Goal: Information Seeking & Learning: Learn about a topic

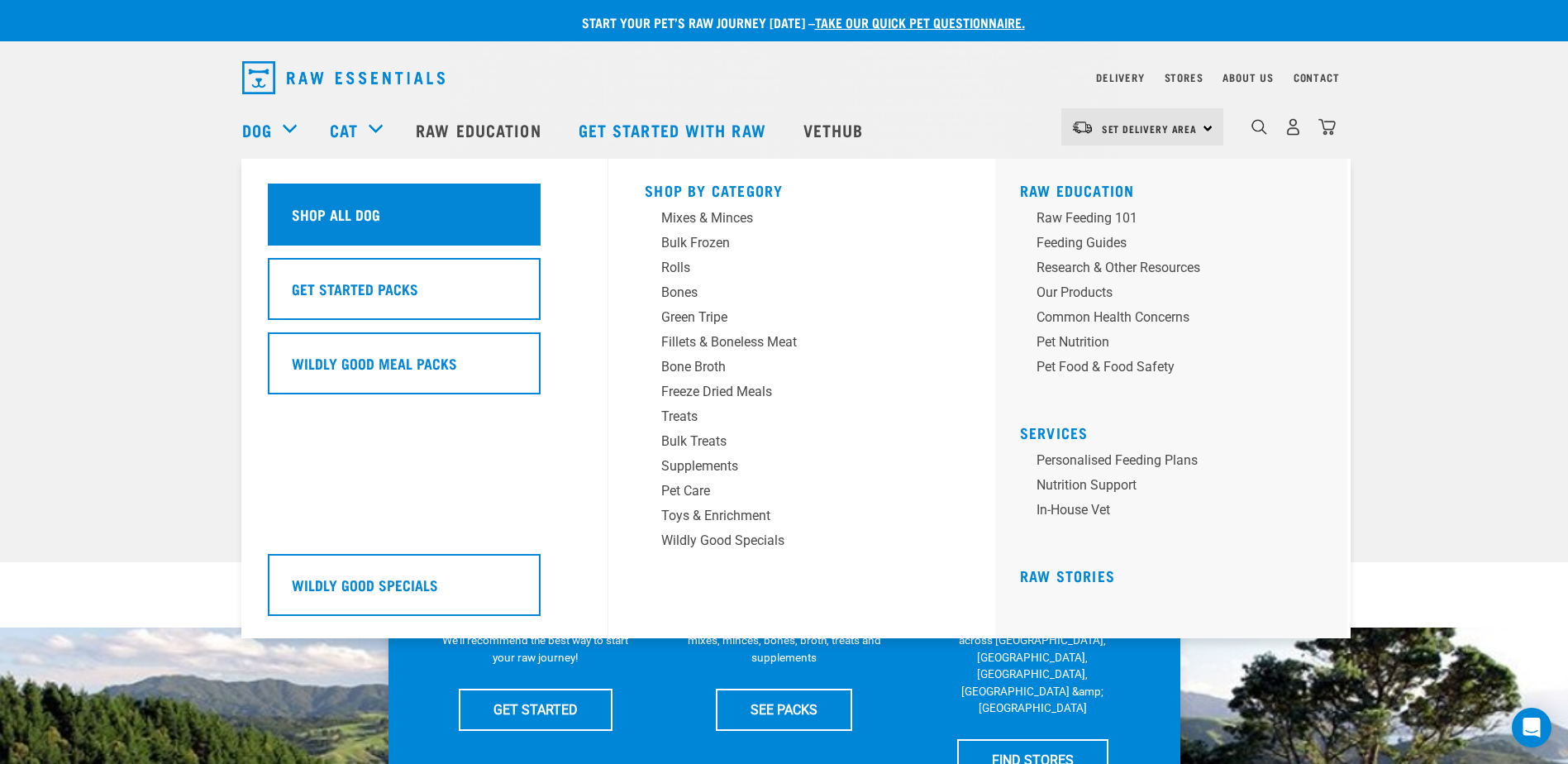
click at [332, 212] on h5 "Shop All Dog" at bounding box center [336, 214] width 89 height 21
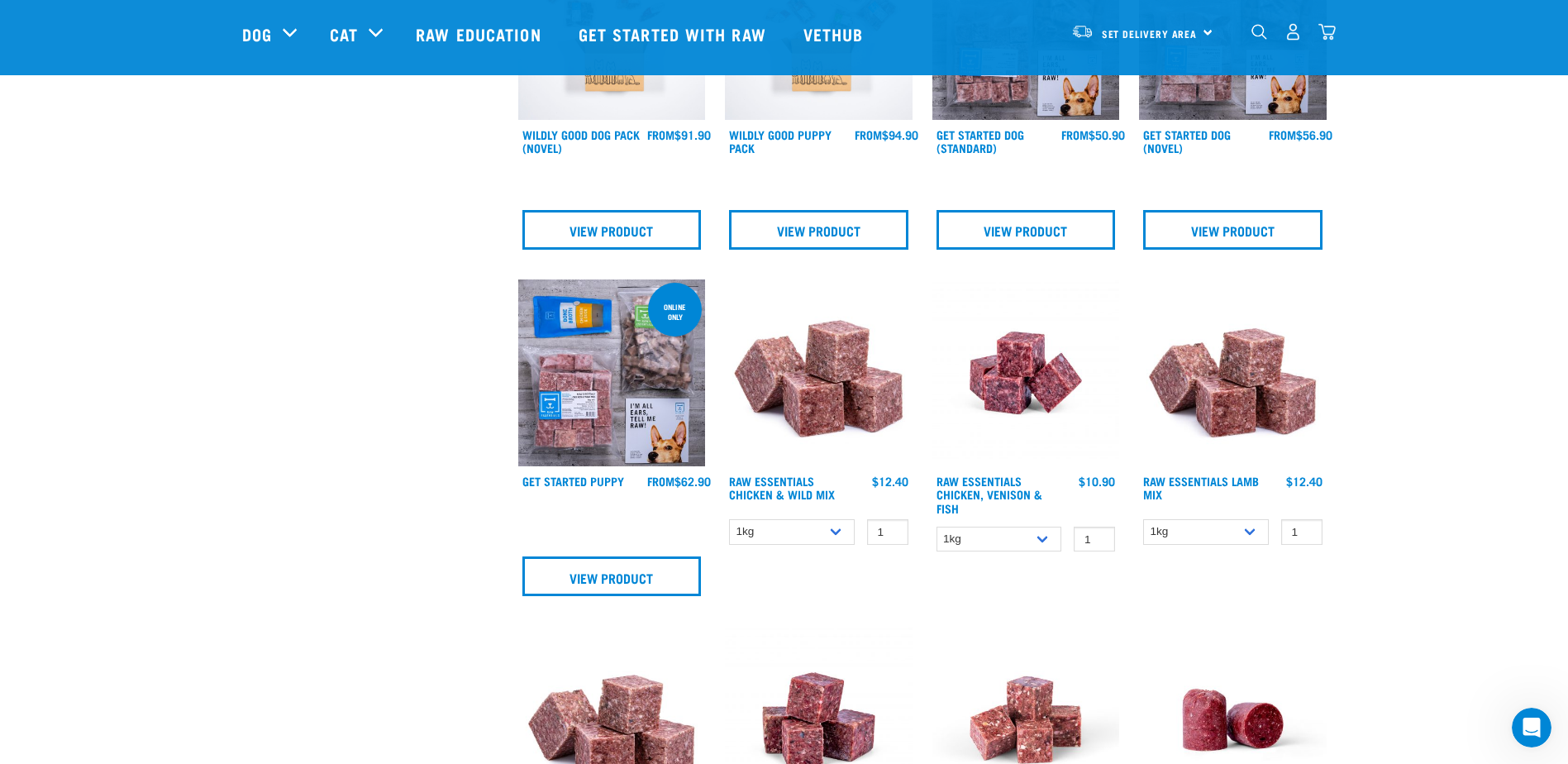
click at [1209, 400] on img at bounding box center [1232, 373] width 187 height 187
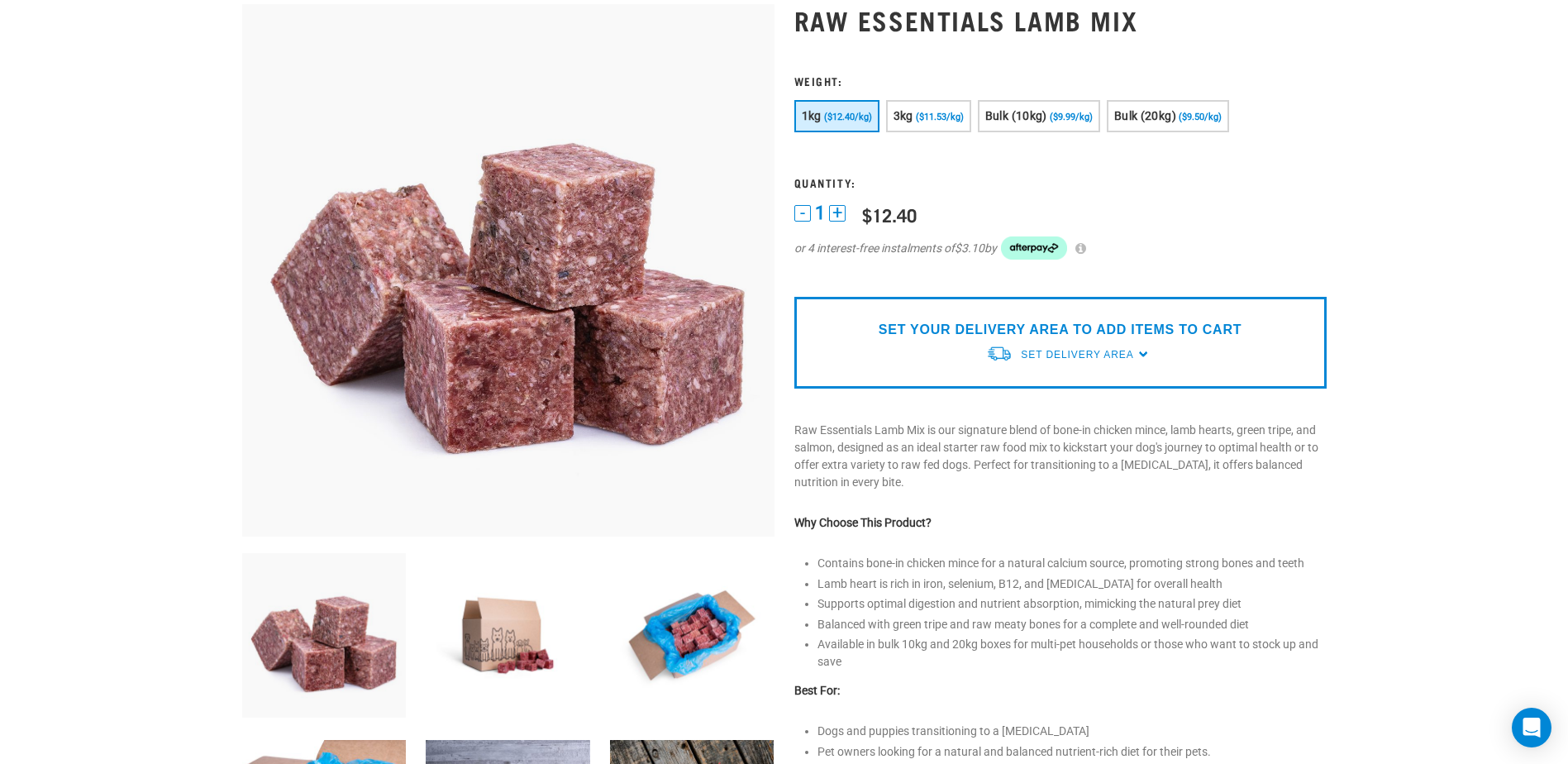
scroll to position [248, 0]
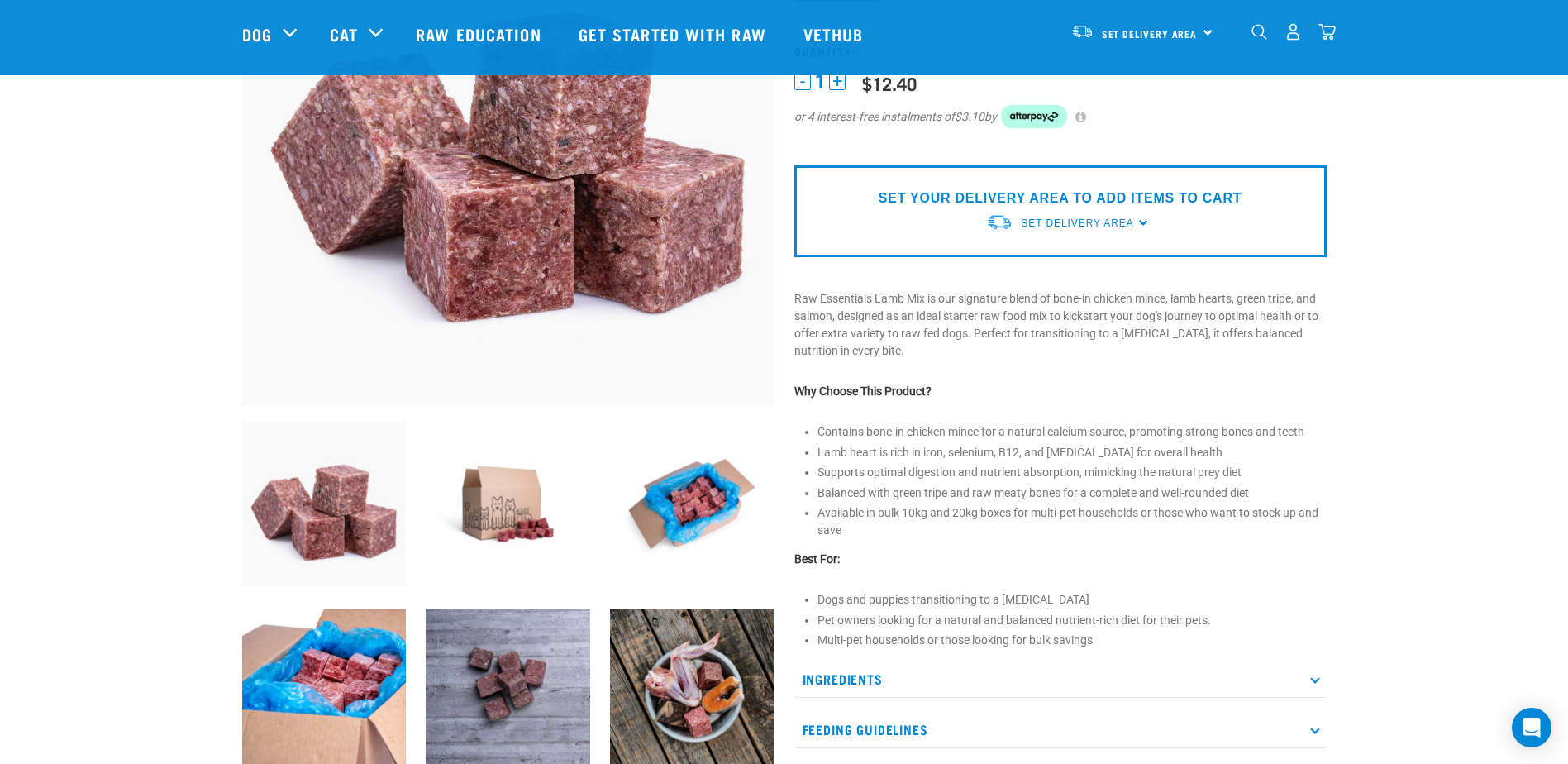
click at [818, 673] on p "Ingredients" at bounding box center [1060, 679] width 532 height 37
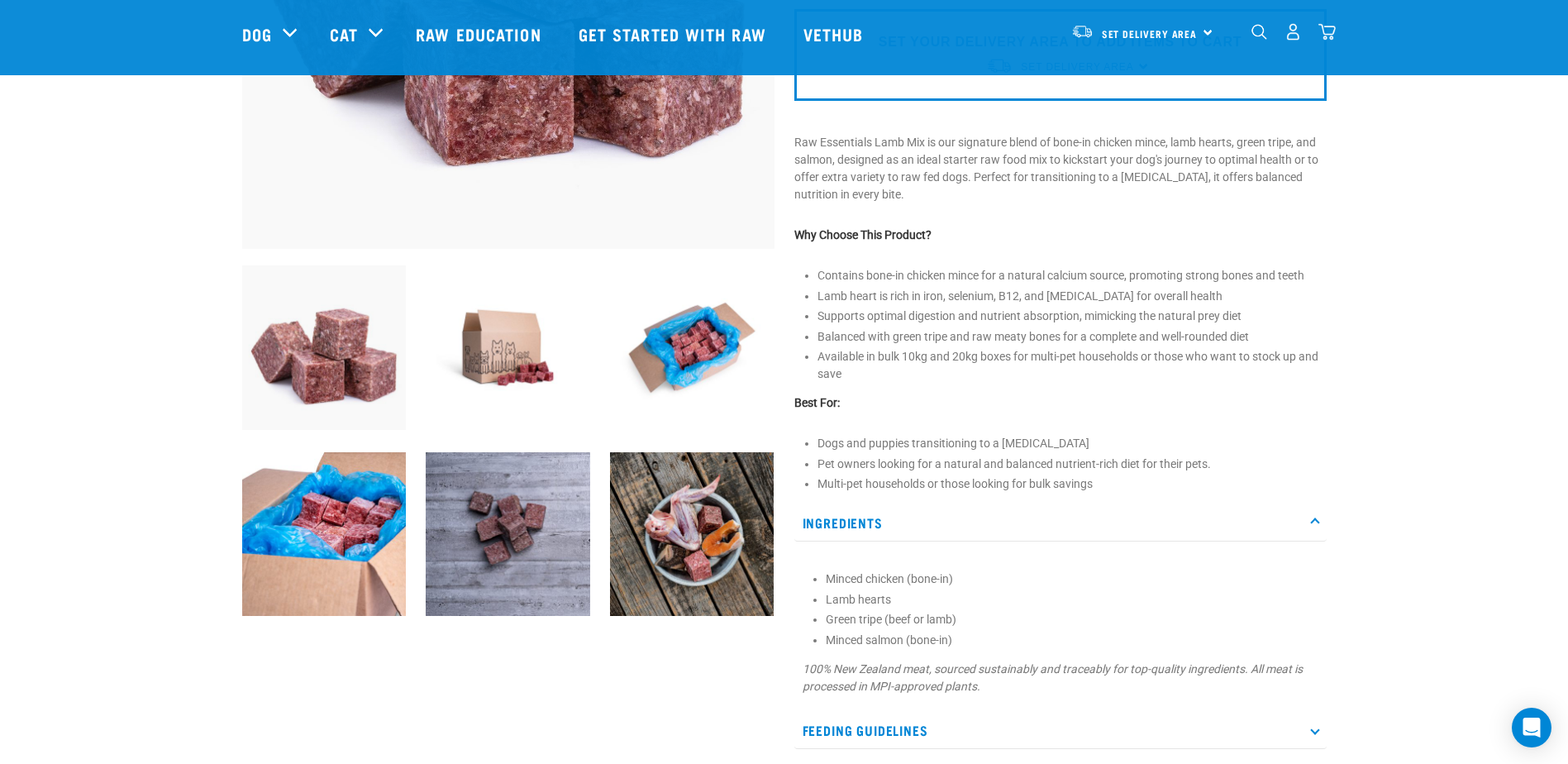
scroll to position [496, 0]
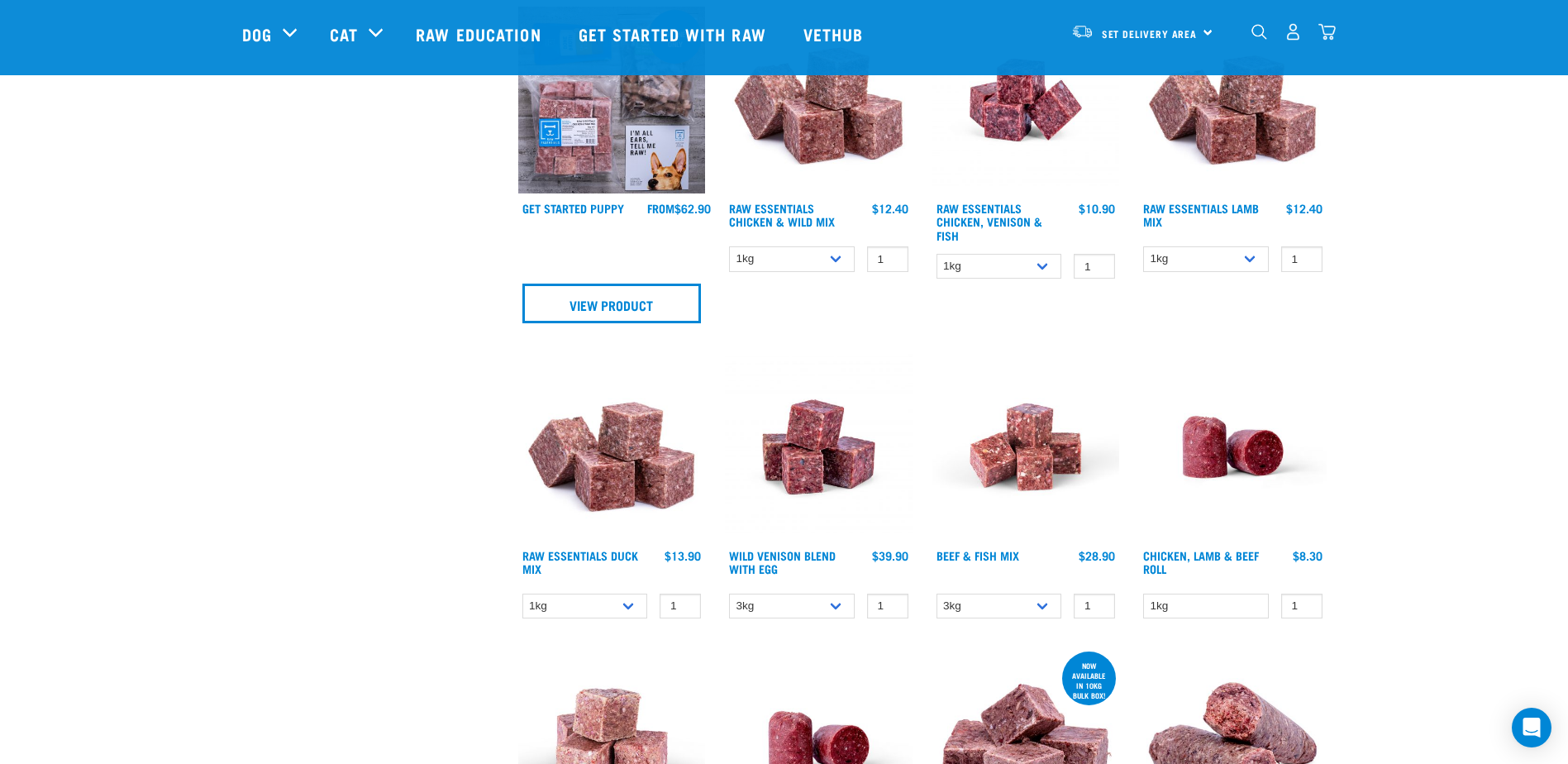
scroll to position [948, 0]
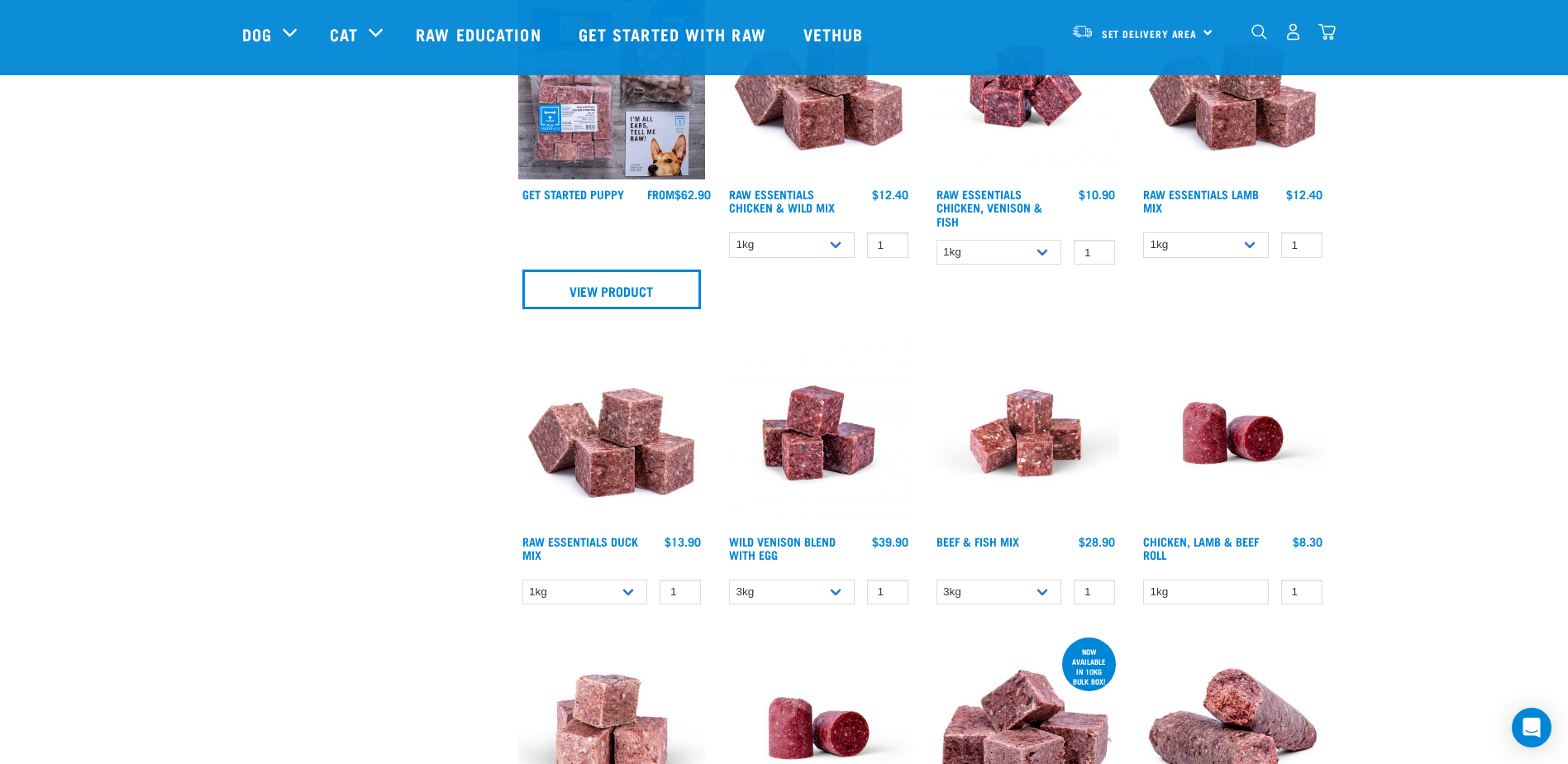
click at [602, 476] on img at bounding box center [612, 433] width 187 height 187
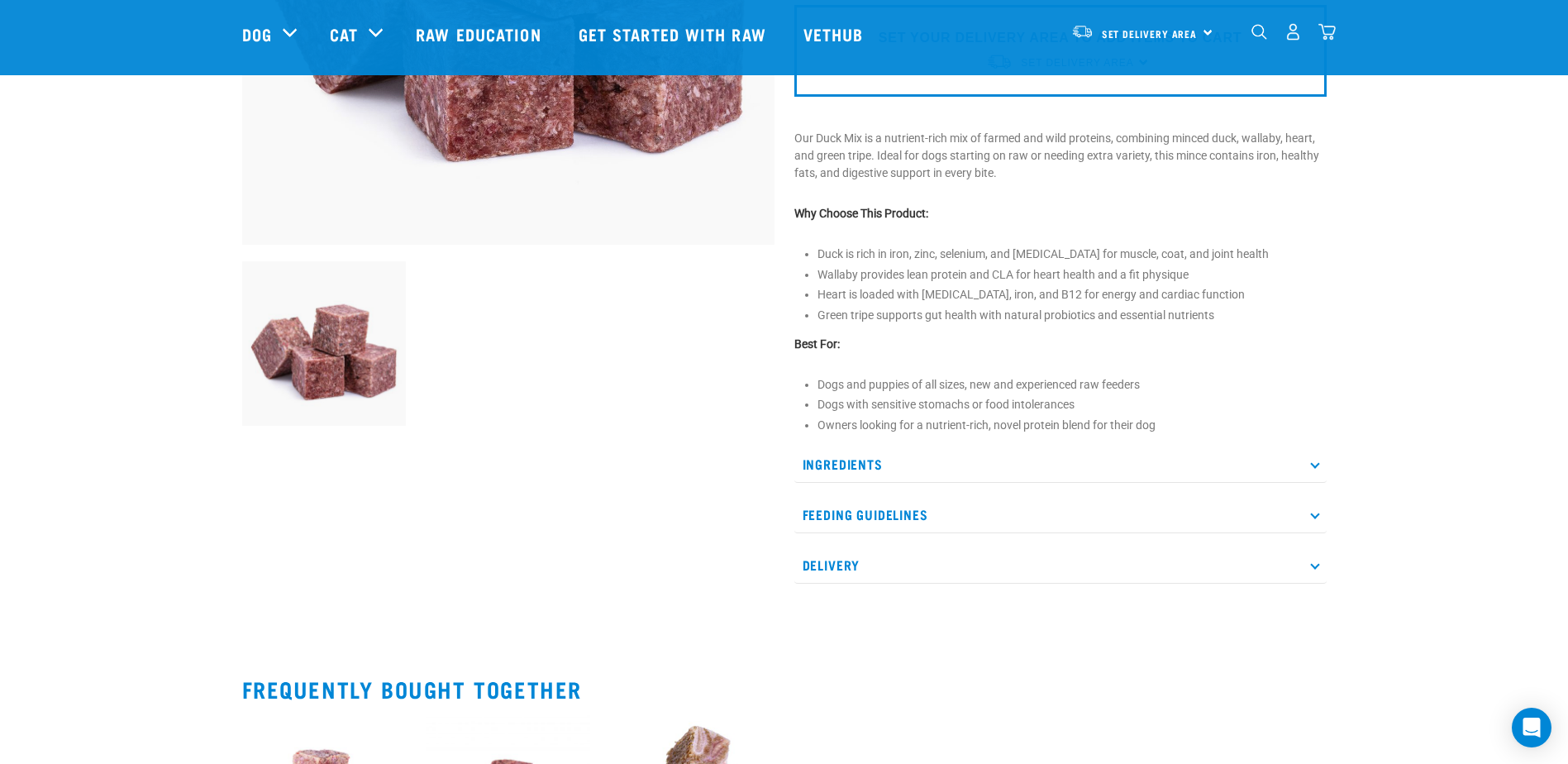
scroll to position [413, 0]
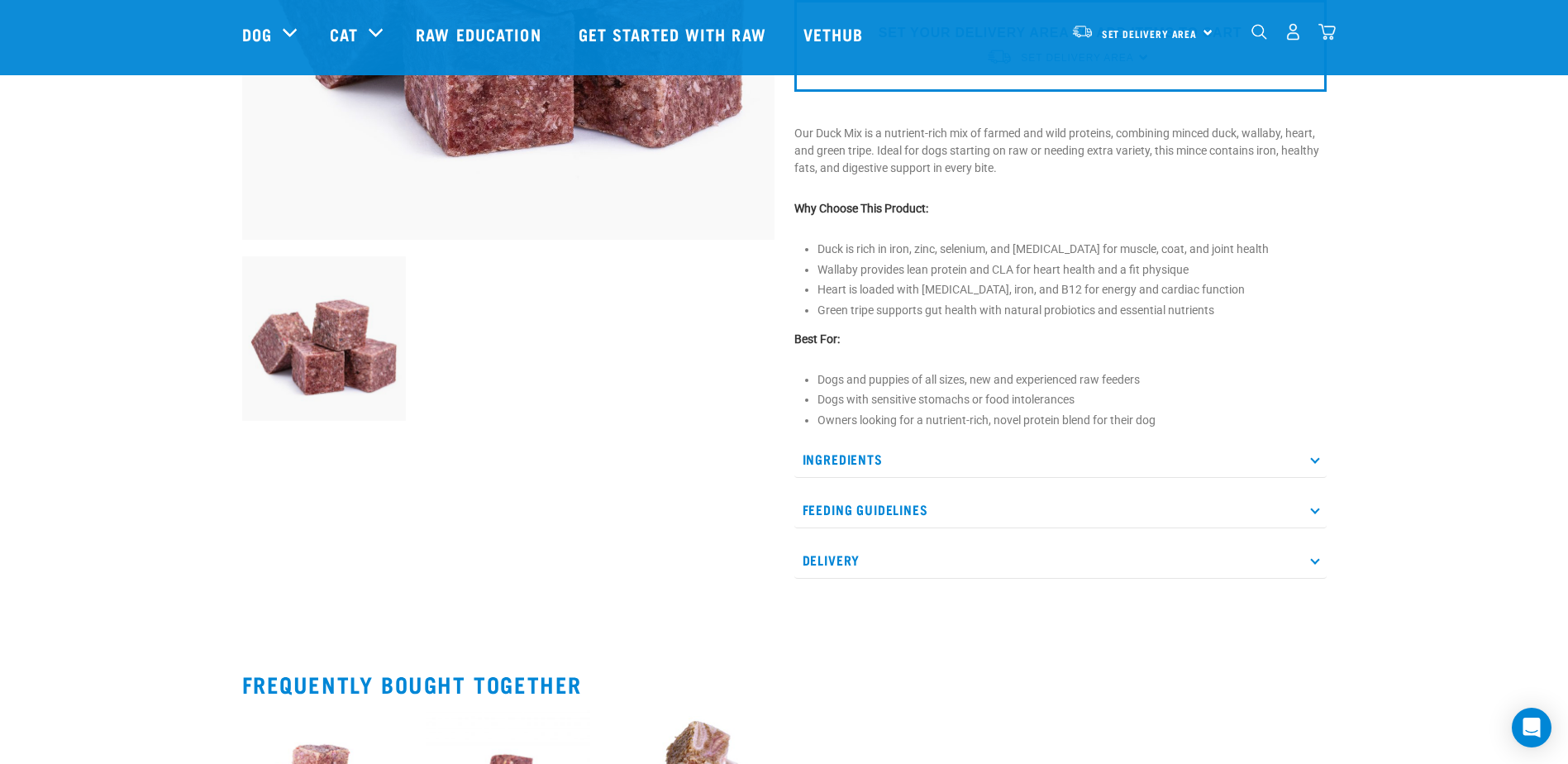
click at [839, 456] on p "Ingredients" at bounding box center [1060, 459] width 532 height 37
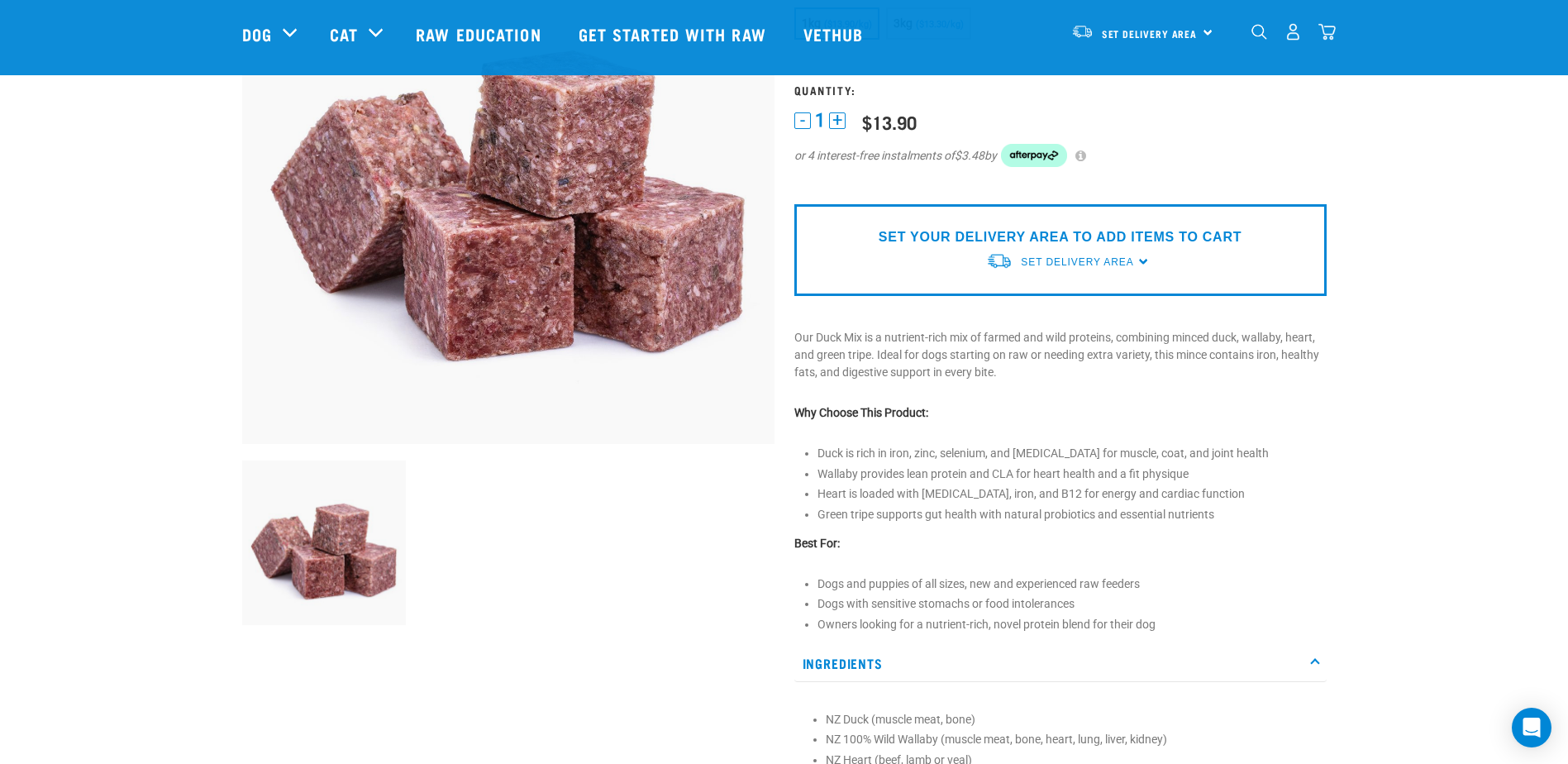
scroll to position [83, 0]
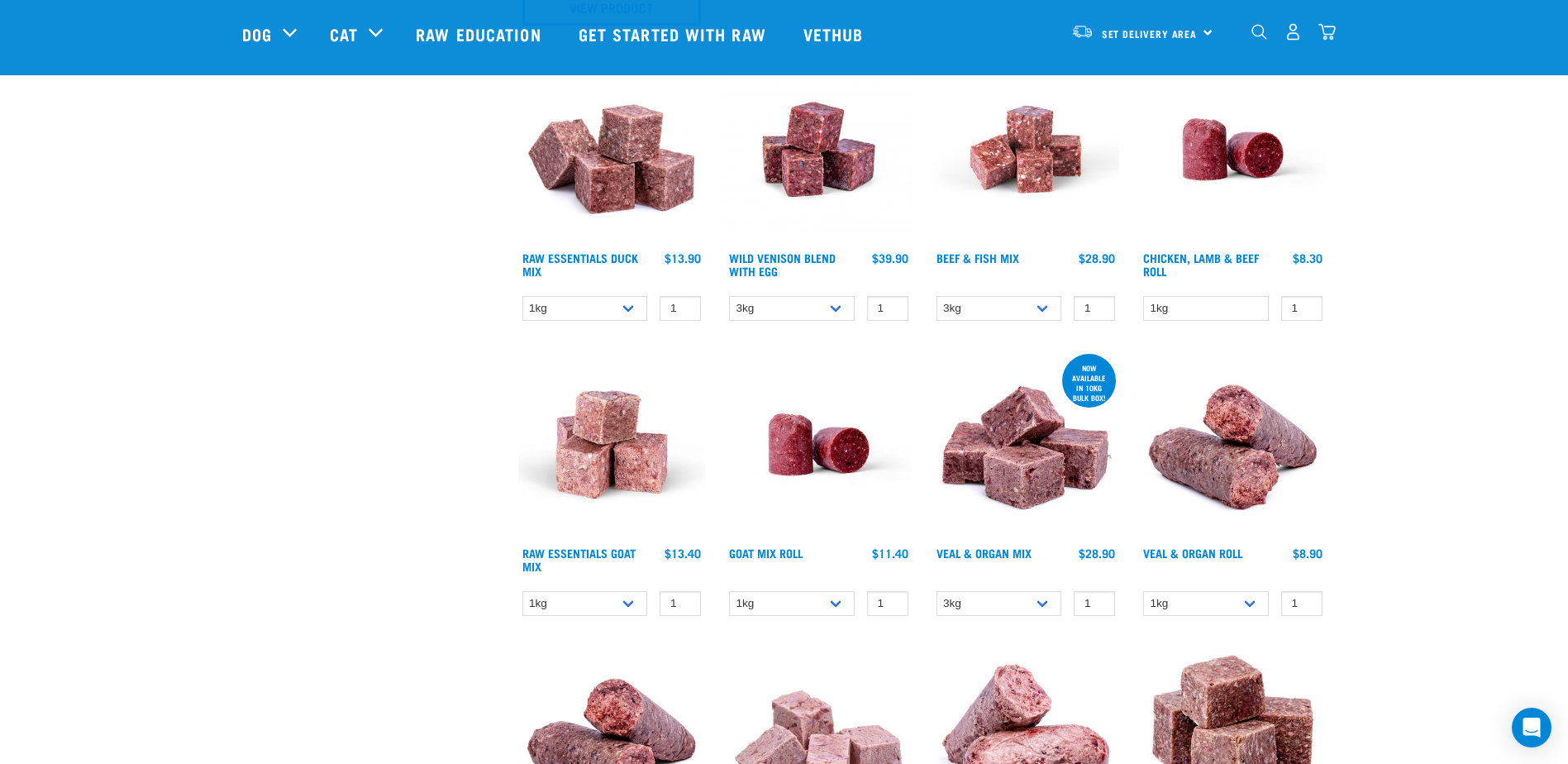
scroll to position [1235, 0]
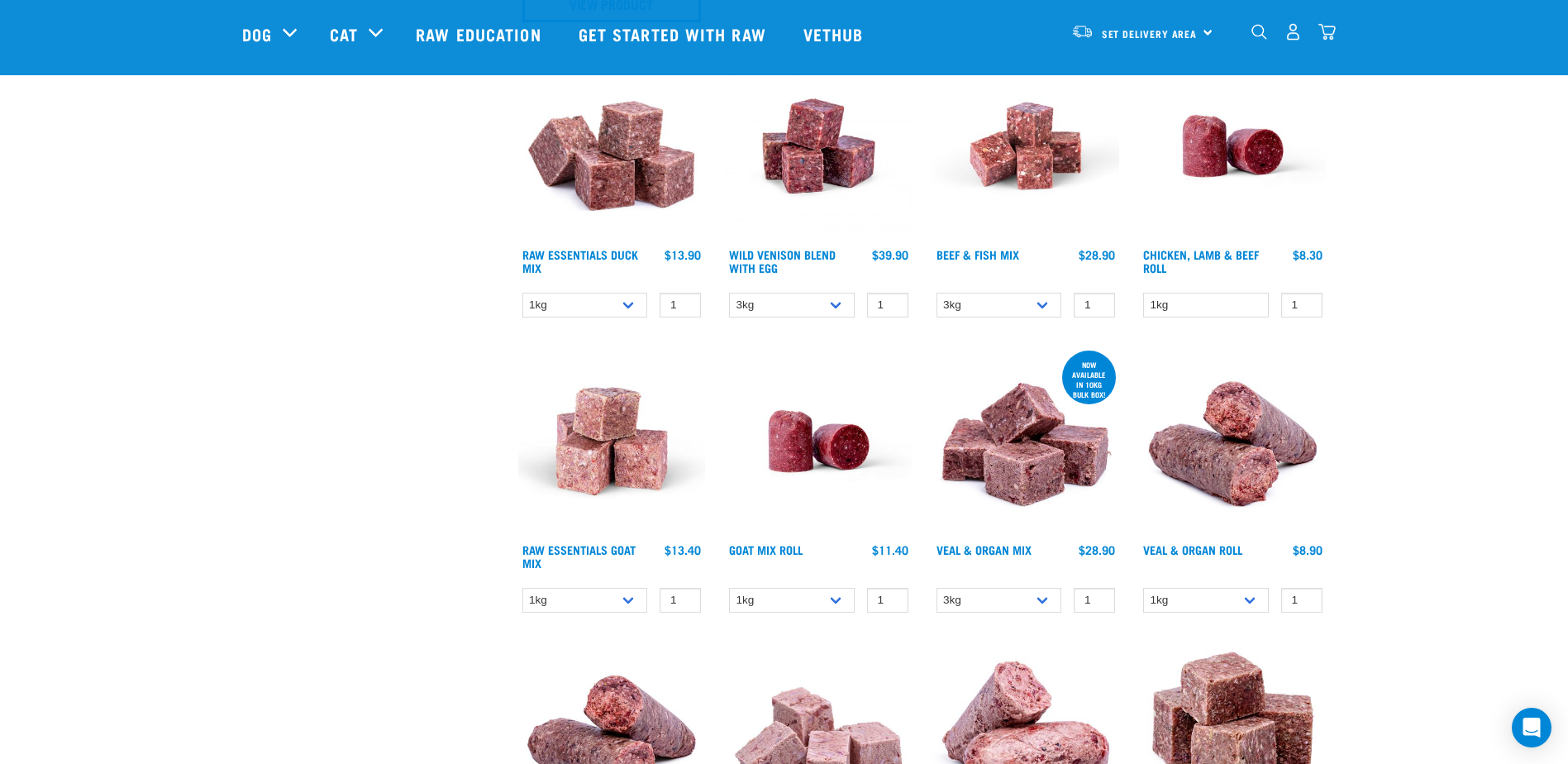
click at [583, 434] on img at bounding box center [612, 441] width 187 height 187
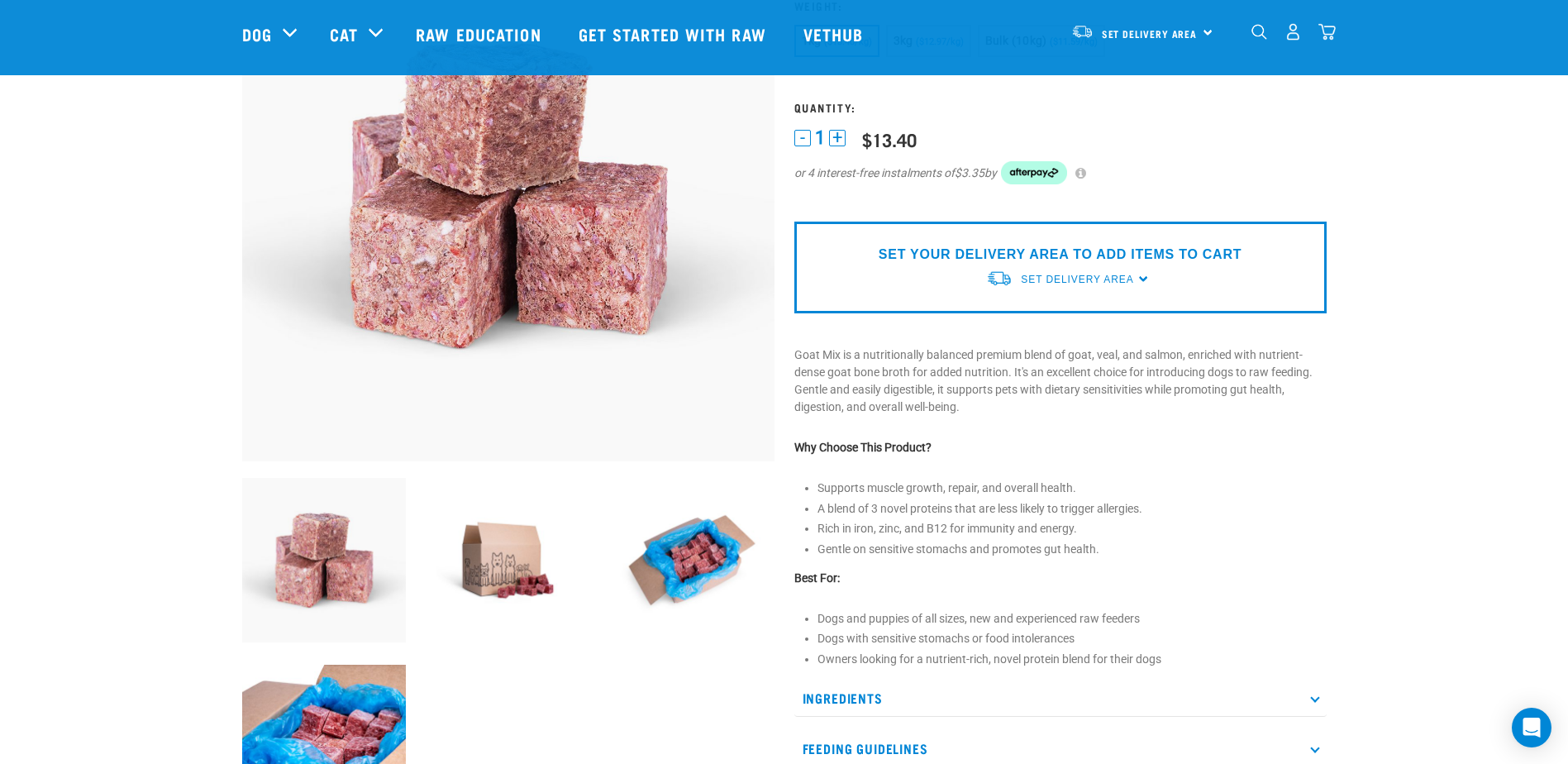
scroll to position [248, 0]
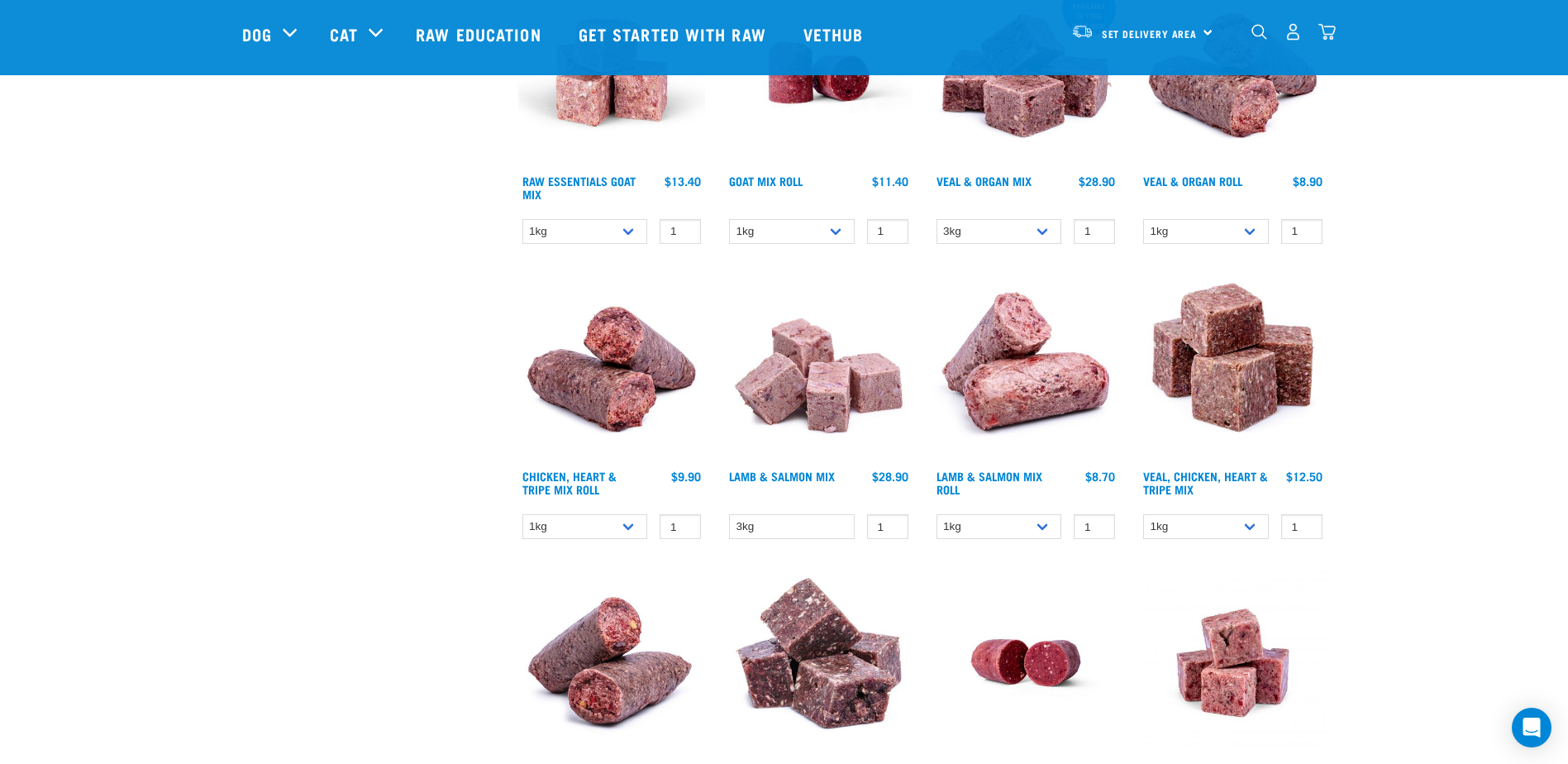
scroll to position [1604, 0]
click at [805, 393] on img at bounding box center [818, 366] width 187 height 187
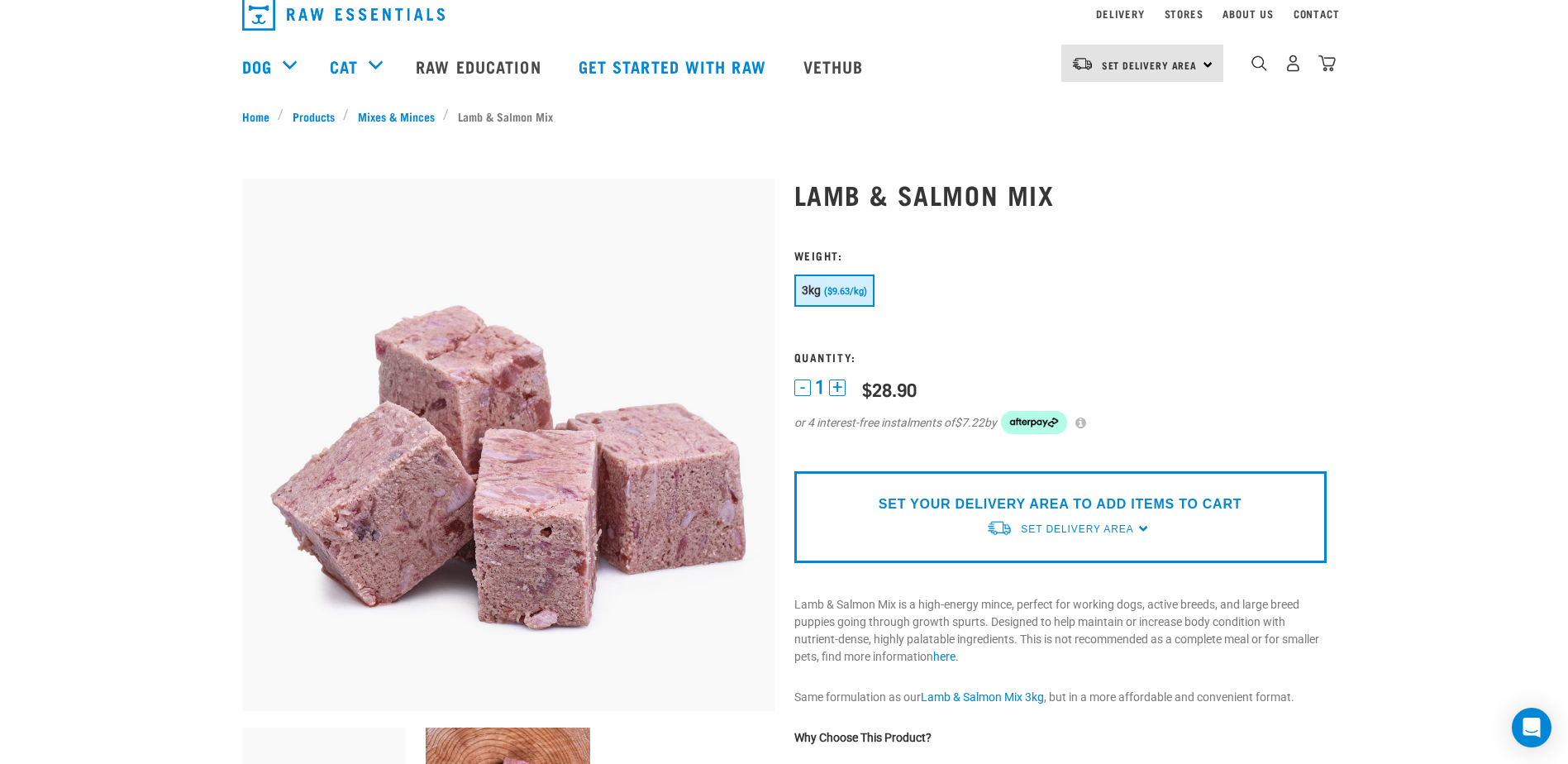
scroll to position [165, 0]
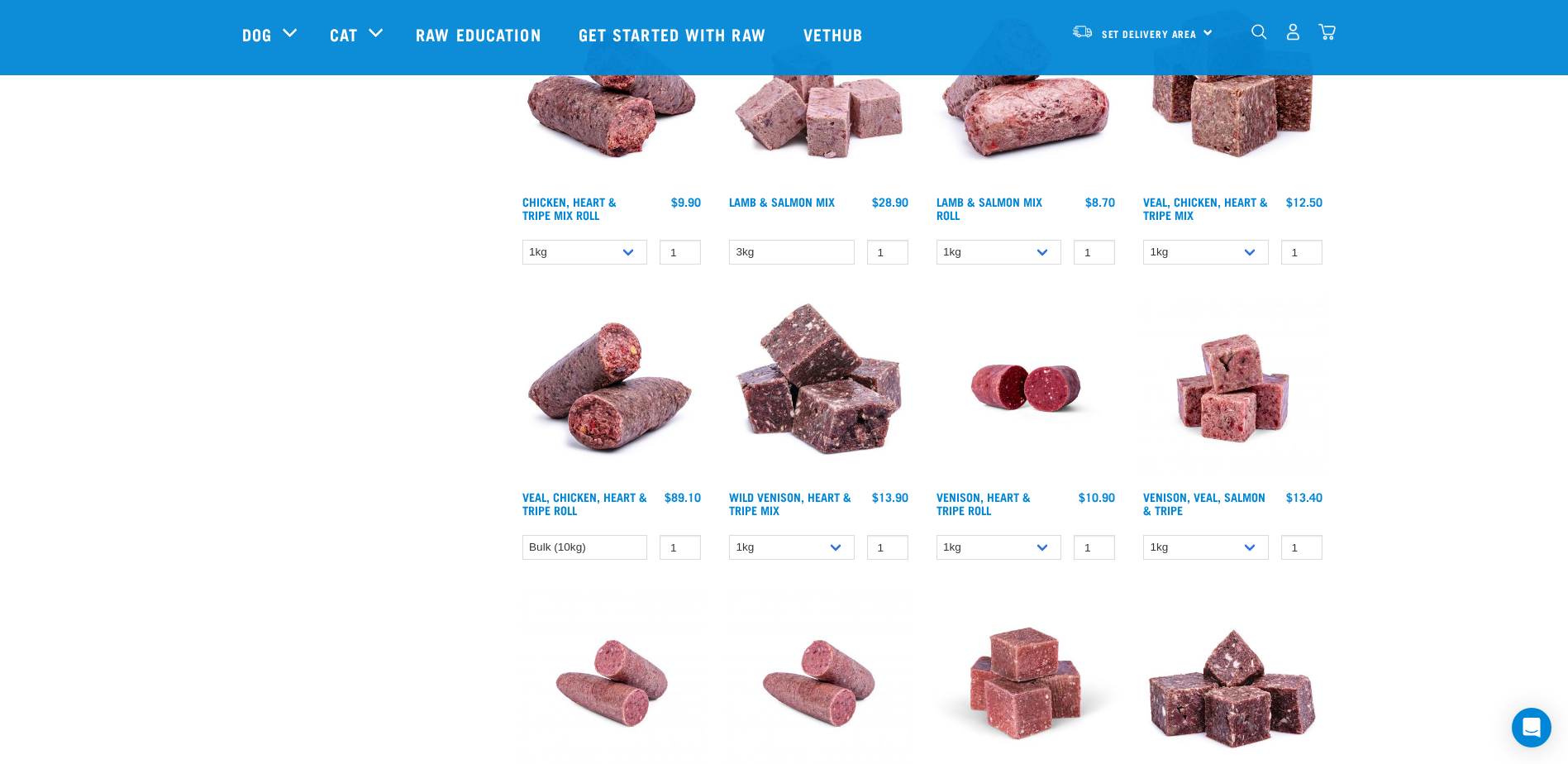
scroll to position [1891, 0]
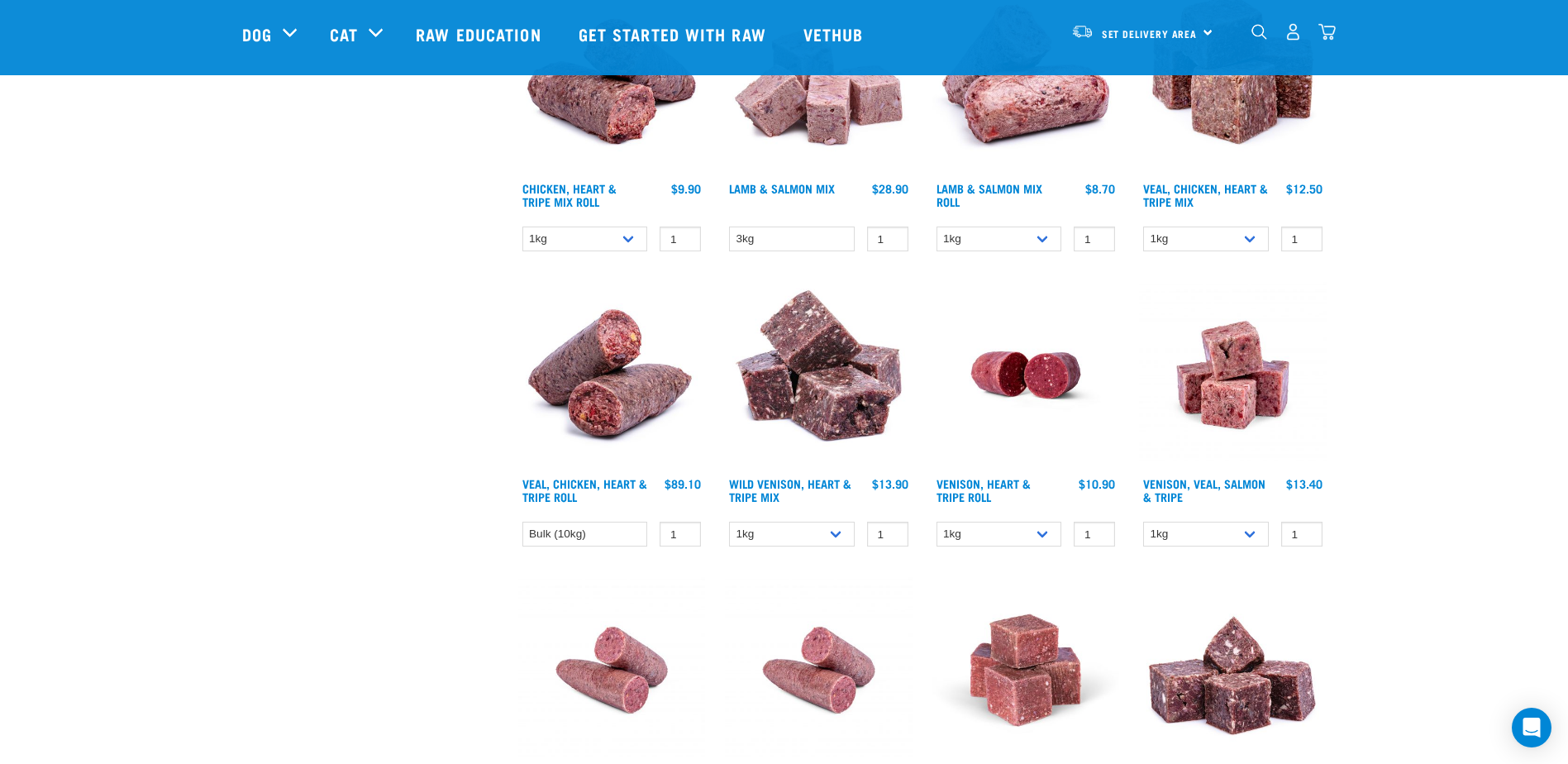
click at [991, 363] on img at bounding box center [1025, 375] width 187 height 187
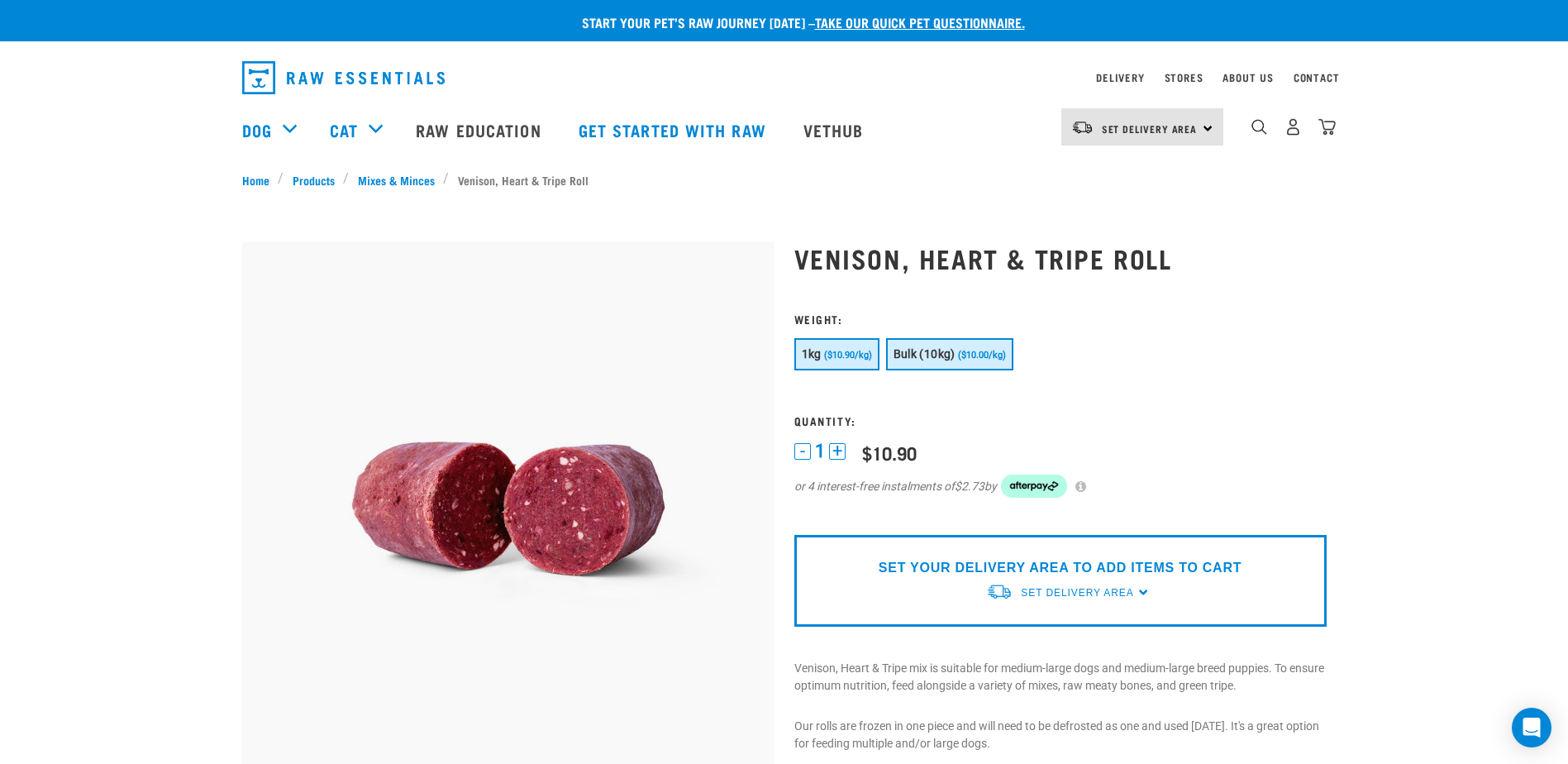
click at [957, 350] on button "Bulk (10kg) ($10.00/kg)" at bounding box center [949, 354] width 127 height 32
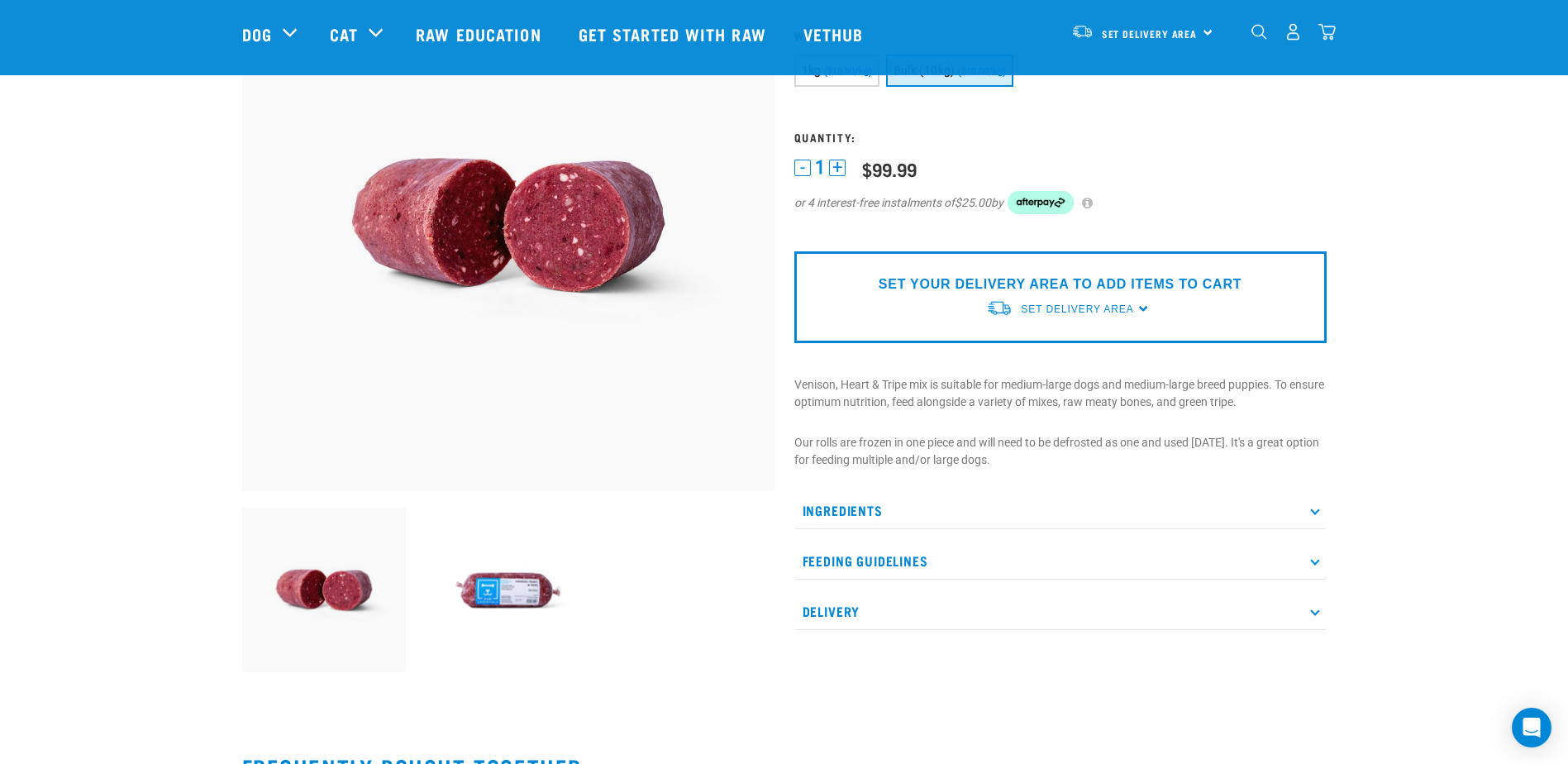
scroll to position [330, 0]
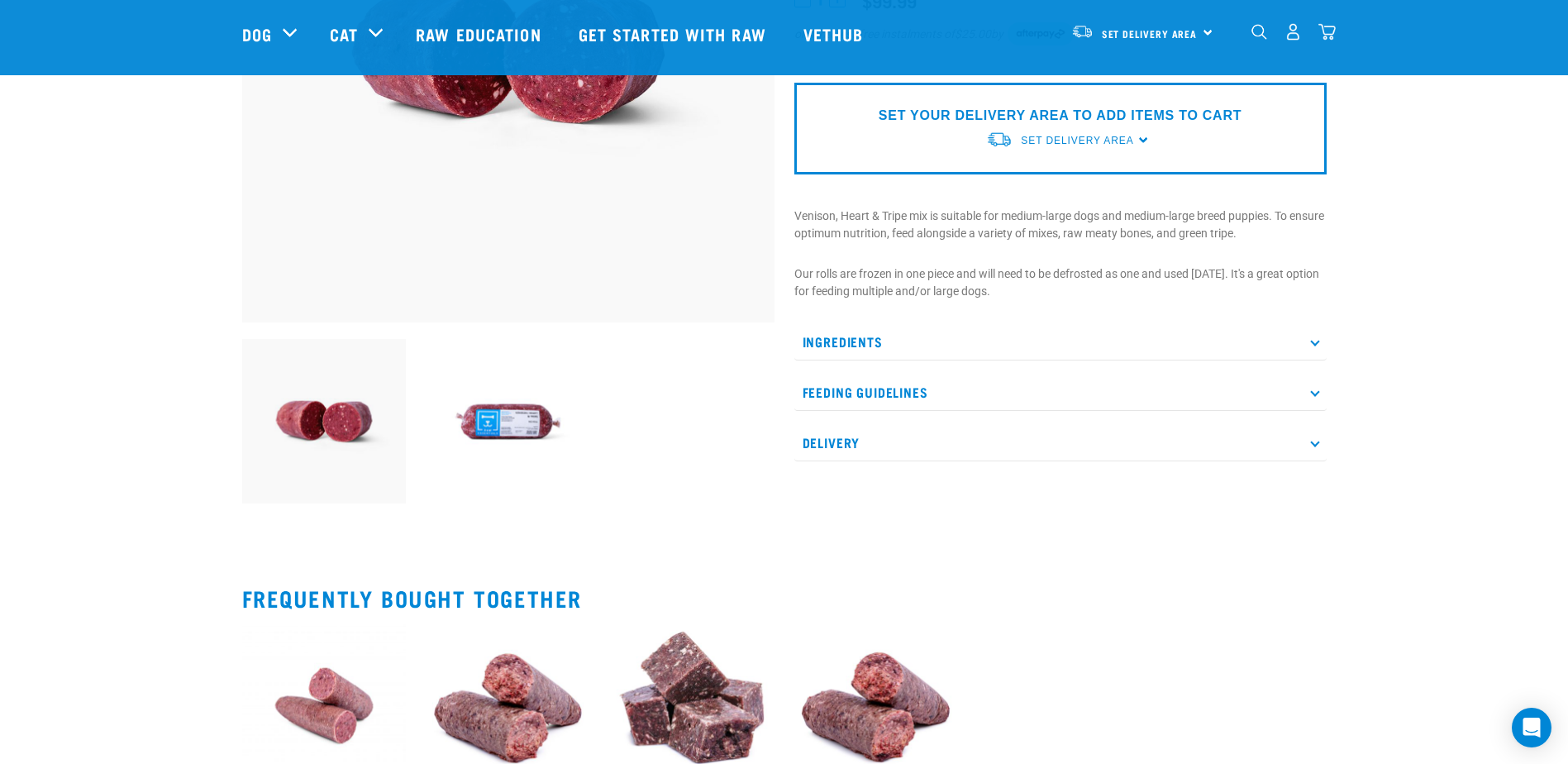
click at [831, 333] on p "Ingredients" at bounding box center [1060, 342] width 532 height 37
